Goal: Task Accomplishment & Management: Use online tool/utility

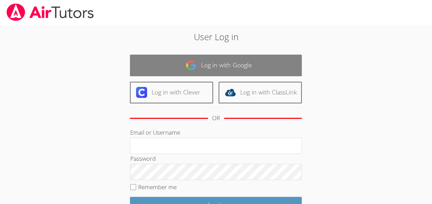
click at [271, 66] on link "Log in with Google" at bounding box center [216, 66] width 172 height 22
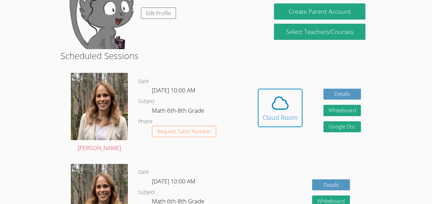
scroll to position [86, 0]
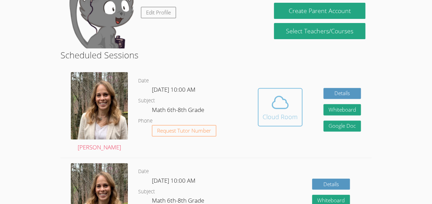
click at [289, 107] on icon at bounding box center [279, 102] width 19 height 19
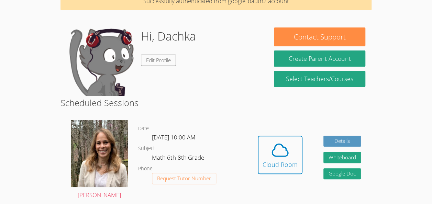
scroll to position [0, 0]
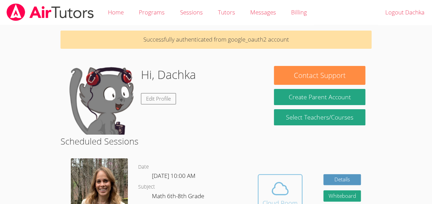
click at [263, 196] on span at bounding box center [279, 188] width 35 height 19
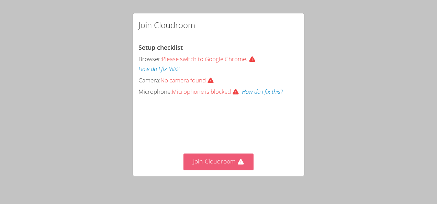
click at [199, 164] on button "Join Cloudroom" at bounding box center [218, 162] width 70 height 17
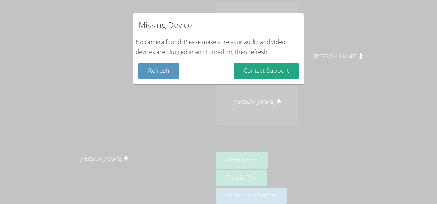
click at [207, 85] on div "Missing Device No camera found . Please make sure your audio and video devices …" at bounding box center [218, 102] width 437 height 204
drag, startPoint x: 207, startPoint y: 85, endPoint x: 176, endPoint y: 126, distance: 51.5
click at [176, 126] on div "Missing Device No camera found . Please make sure your audio and video devices …" at bounding box center [218, 102] width 437 height 204
click at [166, 109] on div "Missing Device No camera found . Please make sure your audio and video devices …" at bounding box center [218, 102] width 437 height 204
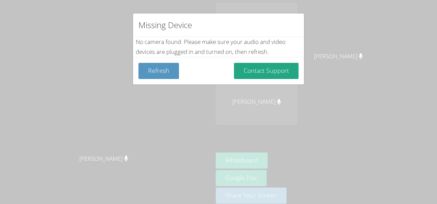
click at [146, 170] on div "Missing Device No camera found . Please make sure your audio and video devices …" at bounding box center [218, 102] width 437 height 204
click at [187, 117] on div "Missing Device No camera found . Please make sure your audio and video devices …" at bounding box center [218, 102] width 437 height 204
click at [155, 125] on div "Missing Device No camera found . Please make sure your audio and video devices …" at bounding box center [218, 102] width 437 height 204
click at [370, 92] on div "Missing Device No camera found . Please make sure your audio and video devices …" at bounding box center [218, 102] width 437 height 204
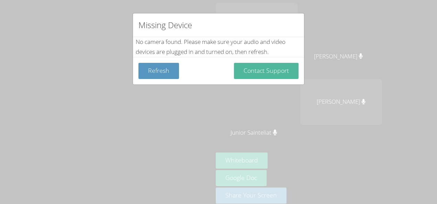
click at [260, 78] on button "Contact Support" at bounding box center [266, 71] width 65 height 16
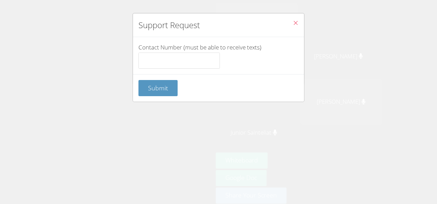
click at [294, 23] on button "Close" at bounding box center [295, 23] width 17 height 21
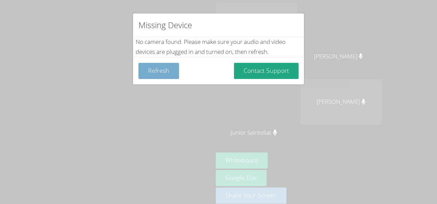
click at [161, 68] on button "Refresh" at bounding box center [158, 71] width 41 height 16
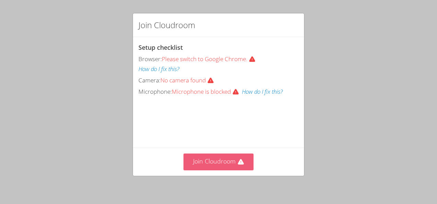
click at [201, 162] on button "Join Cloudroom" at bounding box center [218, 162] width 70 height 17
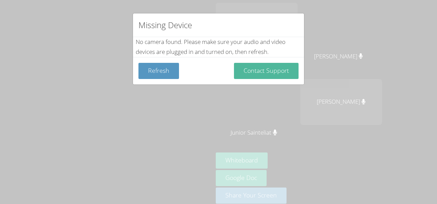
click at [247, 77] on button "Contact Support" at bounding box center [266, 71] width 65 height 16
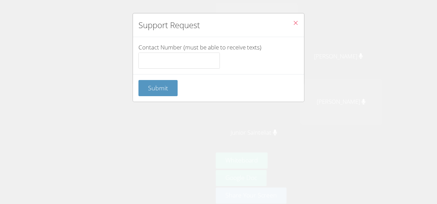
click at [293, 25] on icon "Close" at bounding box center [296, 23] width 6 height 6
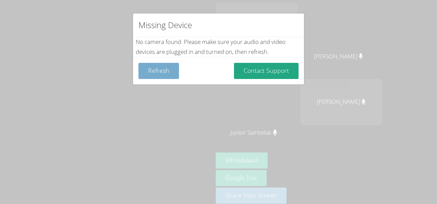
click at [159, 70] on button "Refresh" at bounding box center [158, 71] width 41 height 16
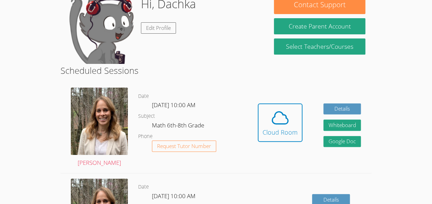
scroll to position [70, 0]
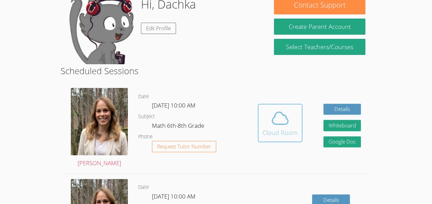
click at [273, 130] on div "Cloud Room" at bounding box center [279, 133] width 35 height 10
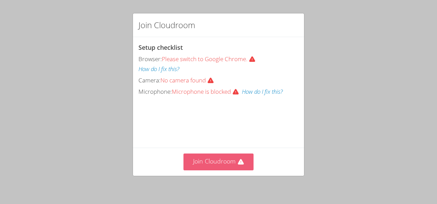
click at [230, 159] on button "Join Cloudroom" at bounding box center [218, 162] width 70 height 17
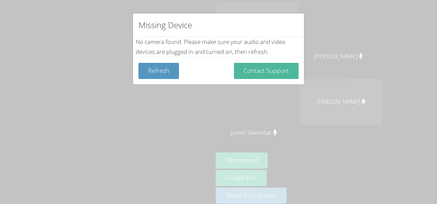
click at [272, 67] on button "Contact Support" at bounding box center [266, 71] width 65 height 16
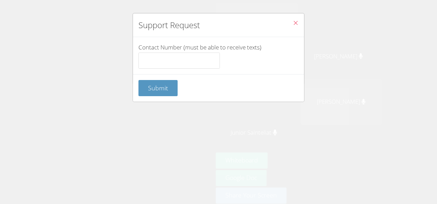
click at [273, 121] on div "Support Request Contact Number (must be able to receive texts) Submit" at bounding box center [218, 102] width 437 height 204
click at [167, 88] on span "Submit" at bounding box center [158, 88] width 20 height 8
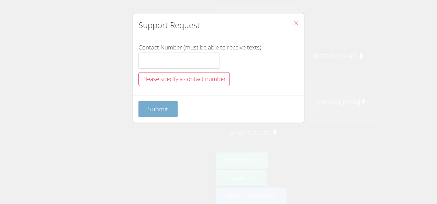
click at [168, 114] on button "Submit" at bounding box center [157, 109] width 39 height 16
click at [293, 22] on icon "Close" at bounding box center [296, 23] width 6 height 6
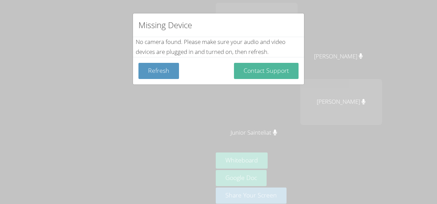
click at [262, 77] on button "Contact Support" at bounding box center [266, 71] width 65 height 16
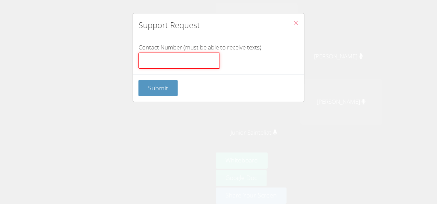
click at [190, 64] on input "Contact Number (must be able to receive texts)" at bounding box center [178, 61] width 81 height 16
click at [293, 22] on icon "Close" at bounding box center [296, 23] width 6 height 6
